Goal: Find specific page/section: Find specific page/section

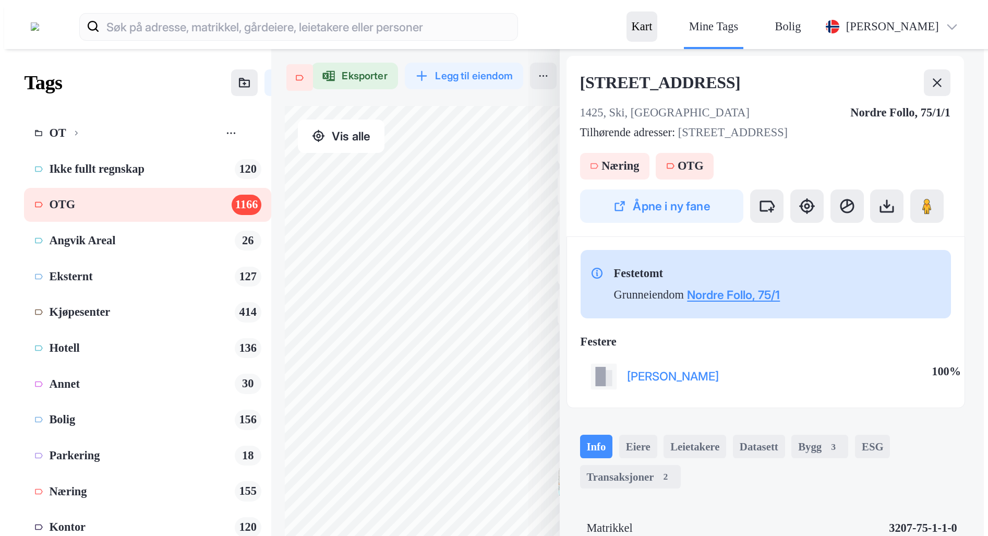
click at [652, 17] on div "Kart" at bounding box center [642, 27] width 21 height 20
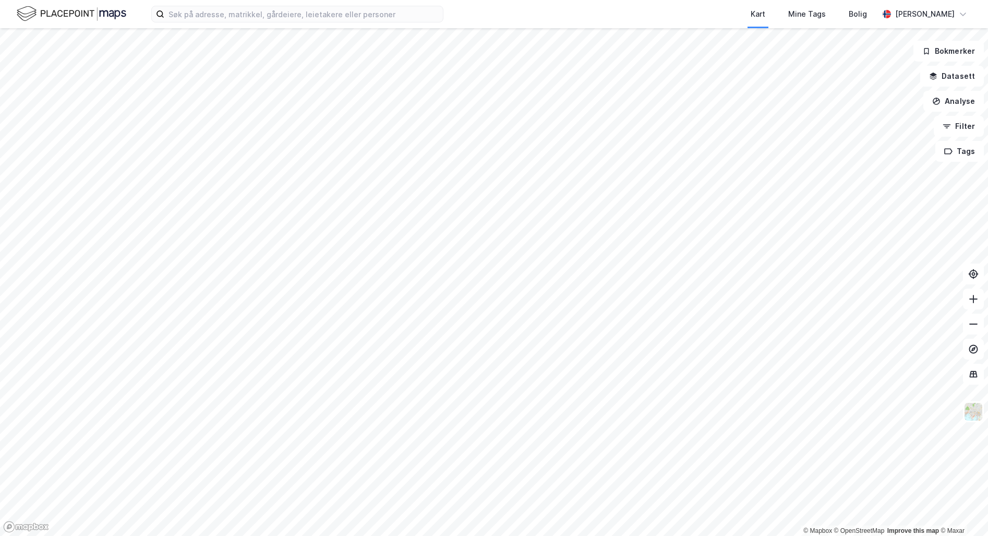
click at [962, 127] on button "Filter" at bounding box center [958, 126] width 50 height 21
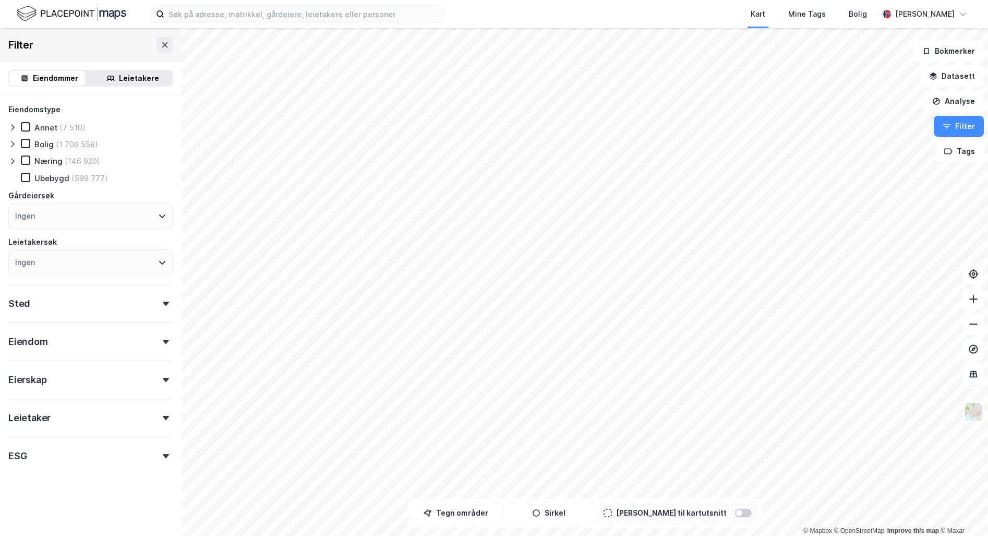
click at [71, 211] on div "Ingen" at bounding box center [90, 216] width 165 height 27
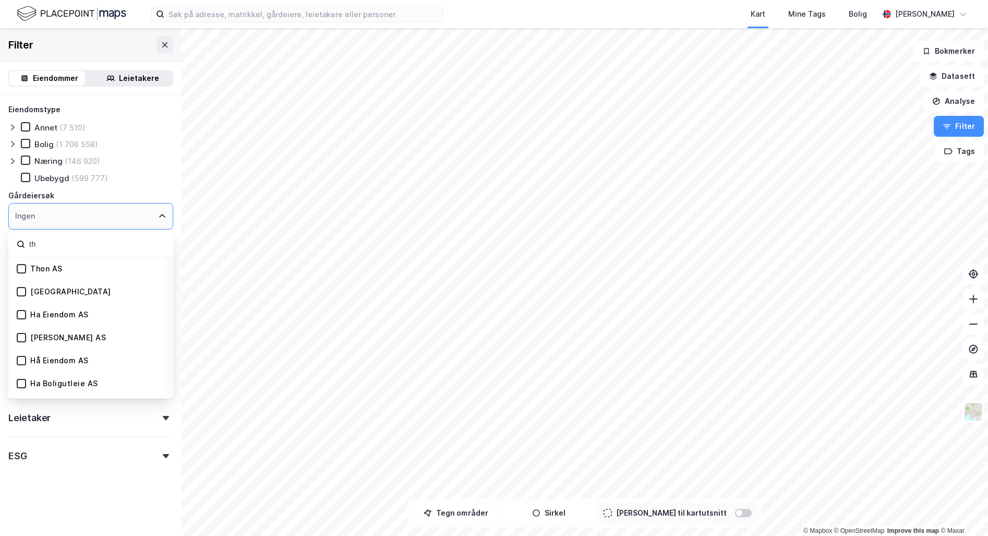
type input "t"
